Goal: Navigation & Orientation: Find specific page/section

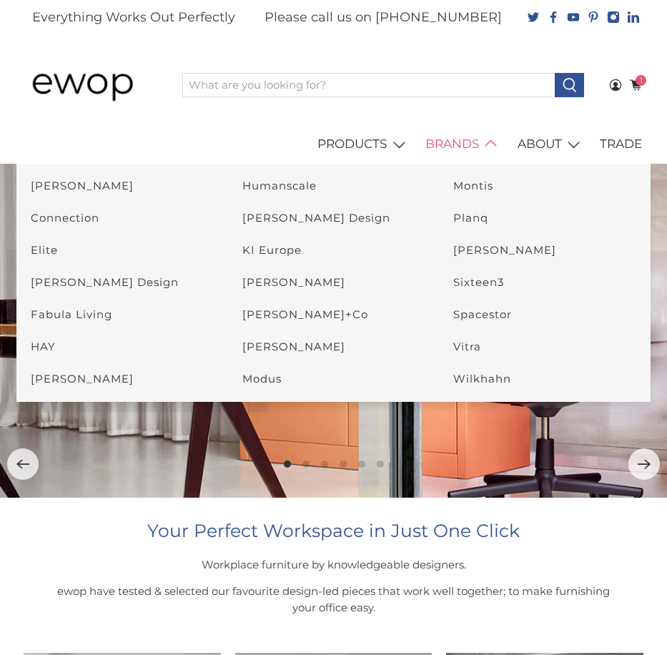
click at [456, 144] on link "BRANDS" at bounding box center [464, 144] width 92 height 40
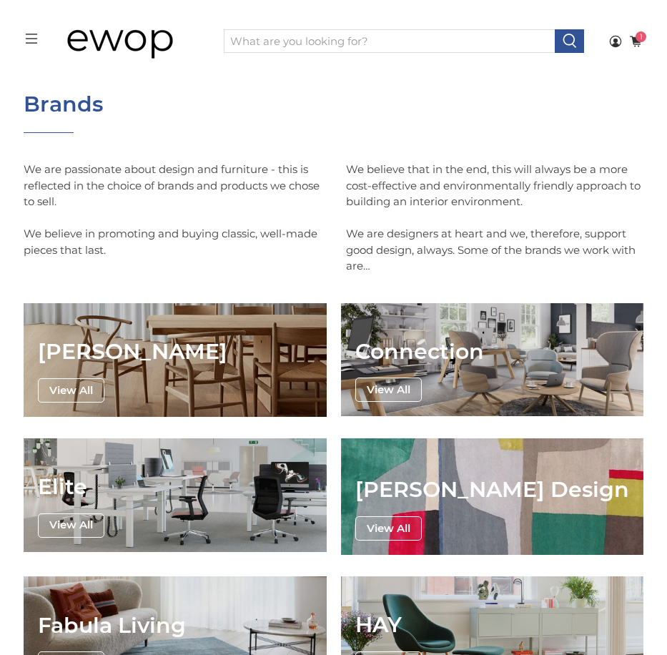
scroll to position [74, 0]
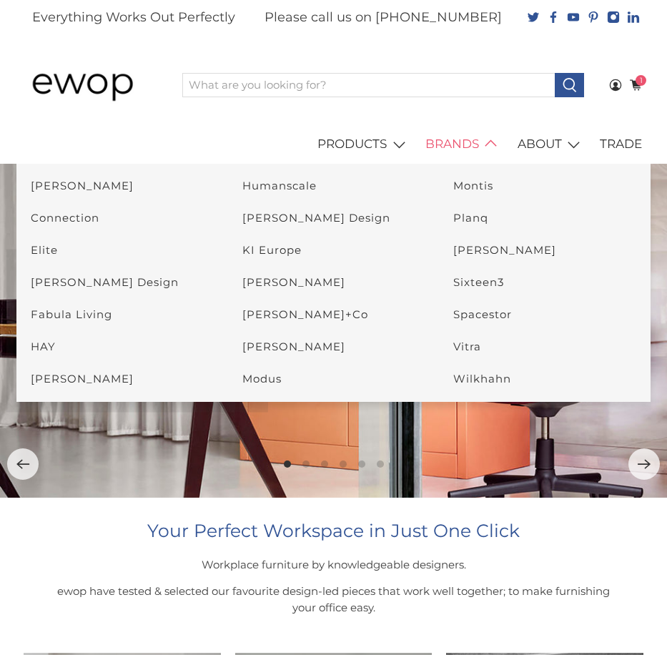
click at [452, 143] on link "BRANDS" at bounding box center [464, 144] width 92 height 40
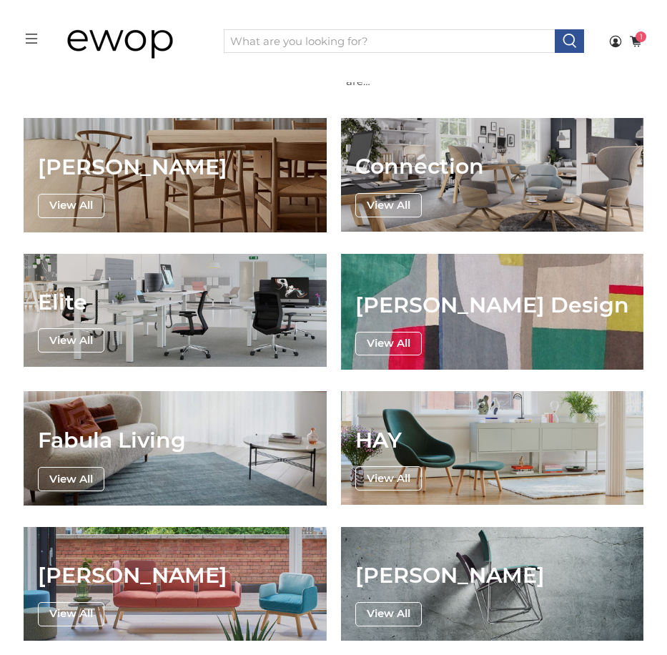
scroll to position [289, 0]
